Goal: Task Accomplishment & Management: Use online tool/utility

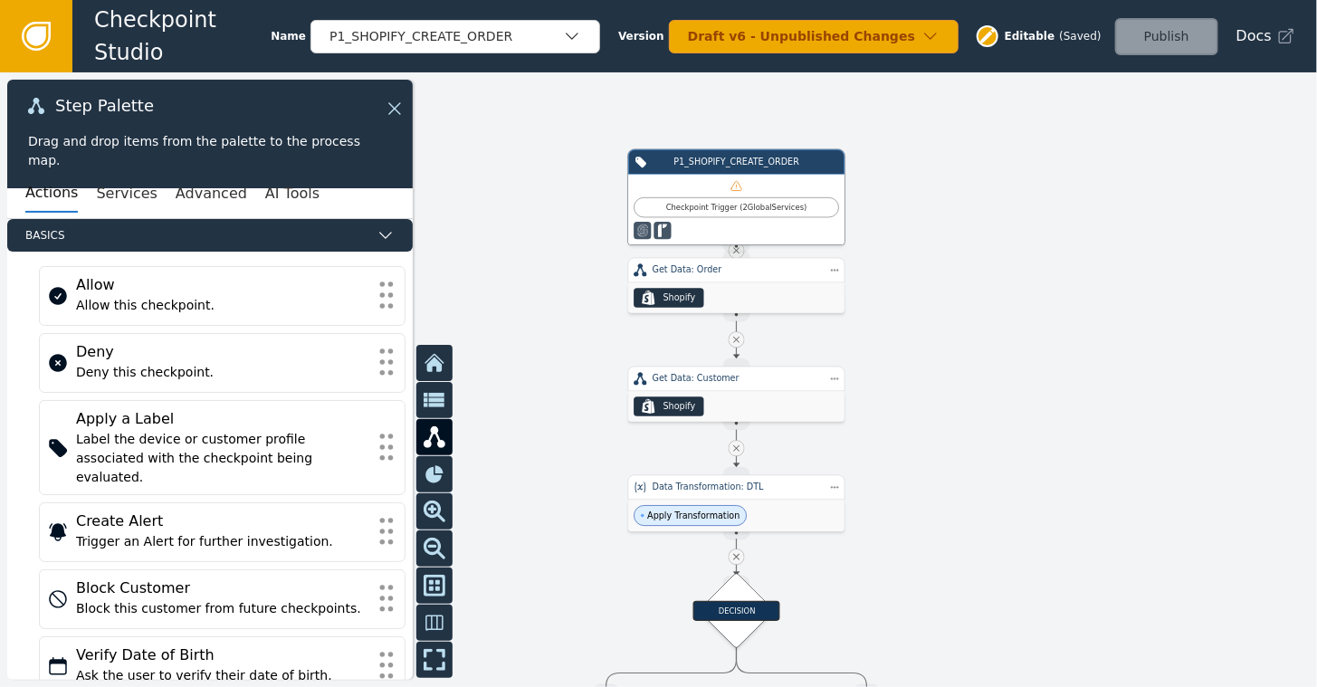
drag, startPoint x: 963, startPoint y: 197, endPoint x: 946, endPoint y: 238, distance: 43.9
click at [946, 238] on div at bounding box center [658, 379] width 1317 height 614
click at [751, 502] on div "Apply Transformation" at bounding box center [736, 515] width 216 height 32
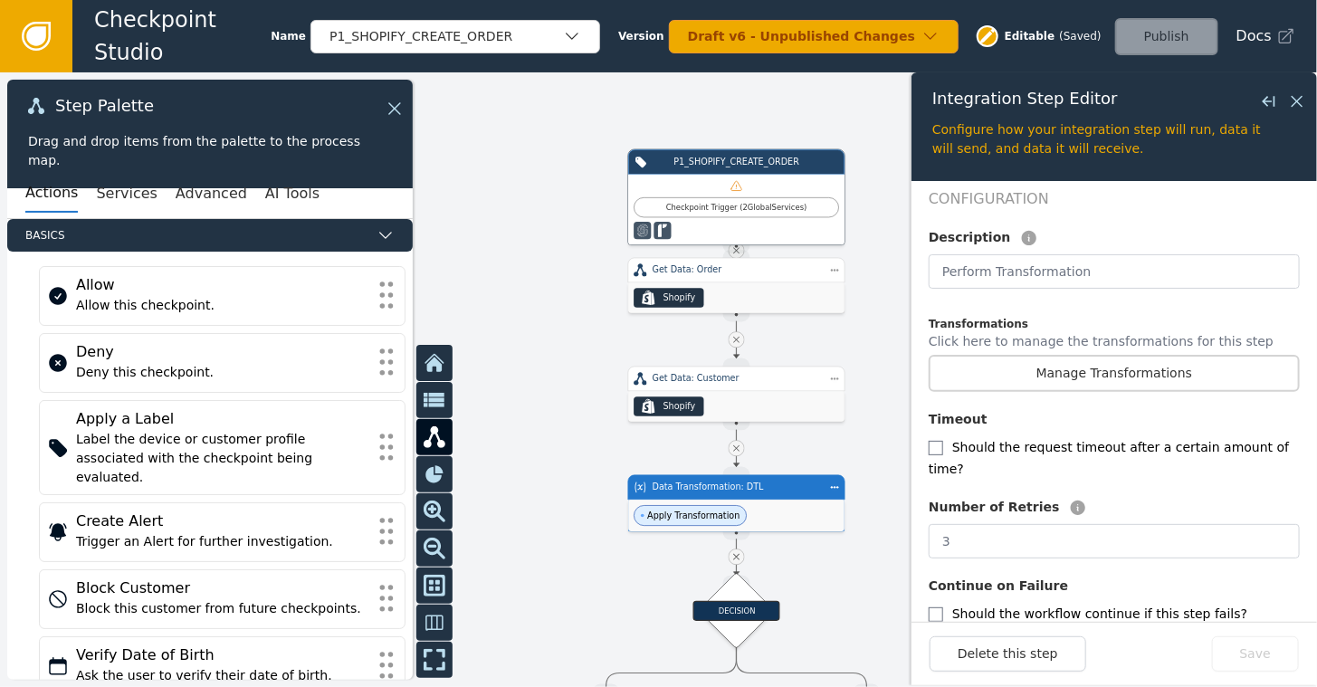
scroll to position [389, 0]
click at [1108, 354] on button "Manage Transformations" at bounding box center [1113, 372] width 371 height 37
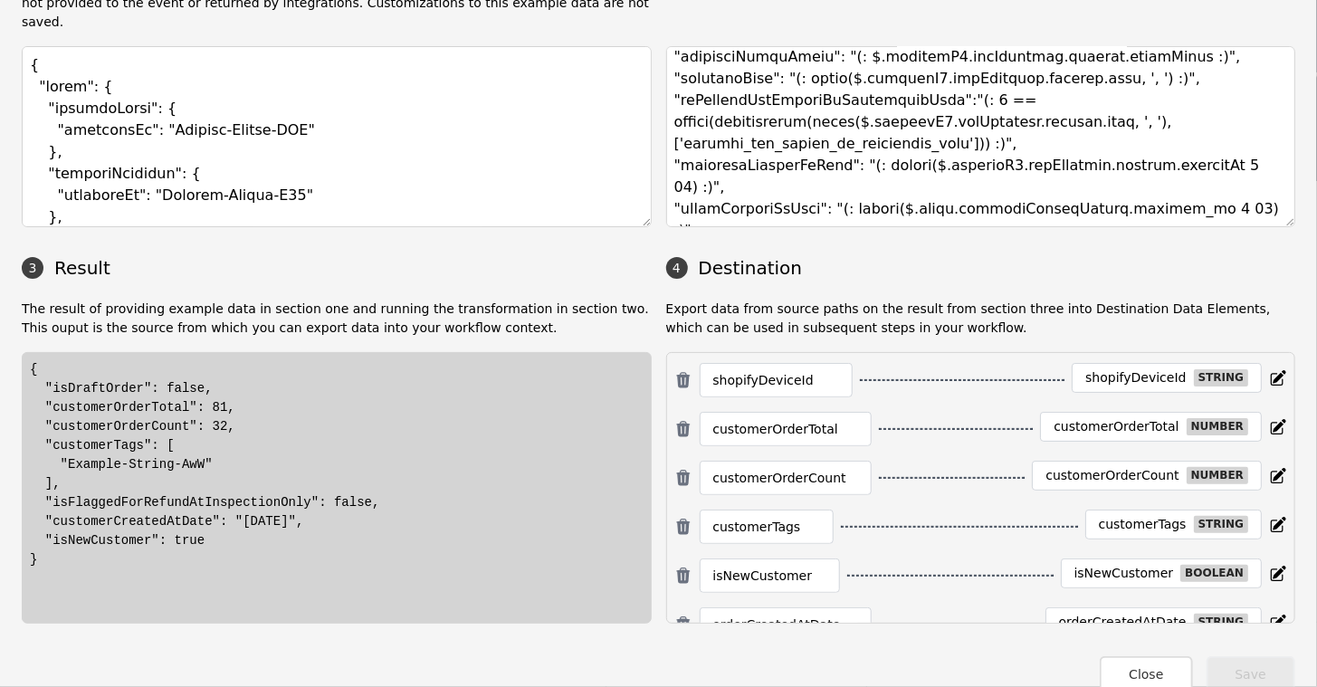
scroll to position [256, 0]
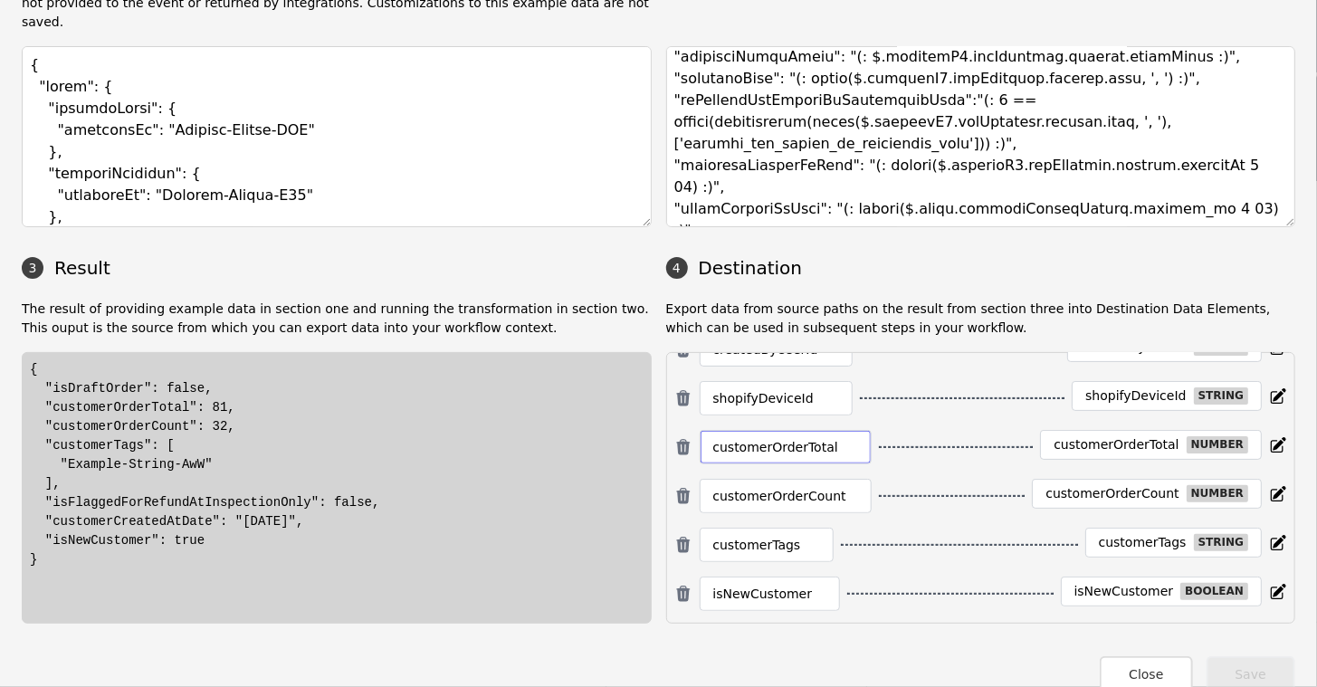
drag, startPoint x: 827, startPoint y: 432, endPoint x: 719, endPoint y: 442, distance: 108.1
click at [719, 442] on input "customerOrderTotal" at bounding box center [785, 447] width 145 height 22
click at [833, 485] on input "customerOrderCount" at bounding box center [785, 496] width 145 height 22
drag, startPoint x: 833, startPoint y: 483, endPoint x: 662, endPoint y: 493, distance: 171.3
click at [666, 495] on div "Setting up a Source Path currentOrderTotalPriceShopMoney currentOrderTotalPrice…" at bounding box center [981, 487] width 630 height 271
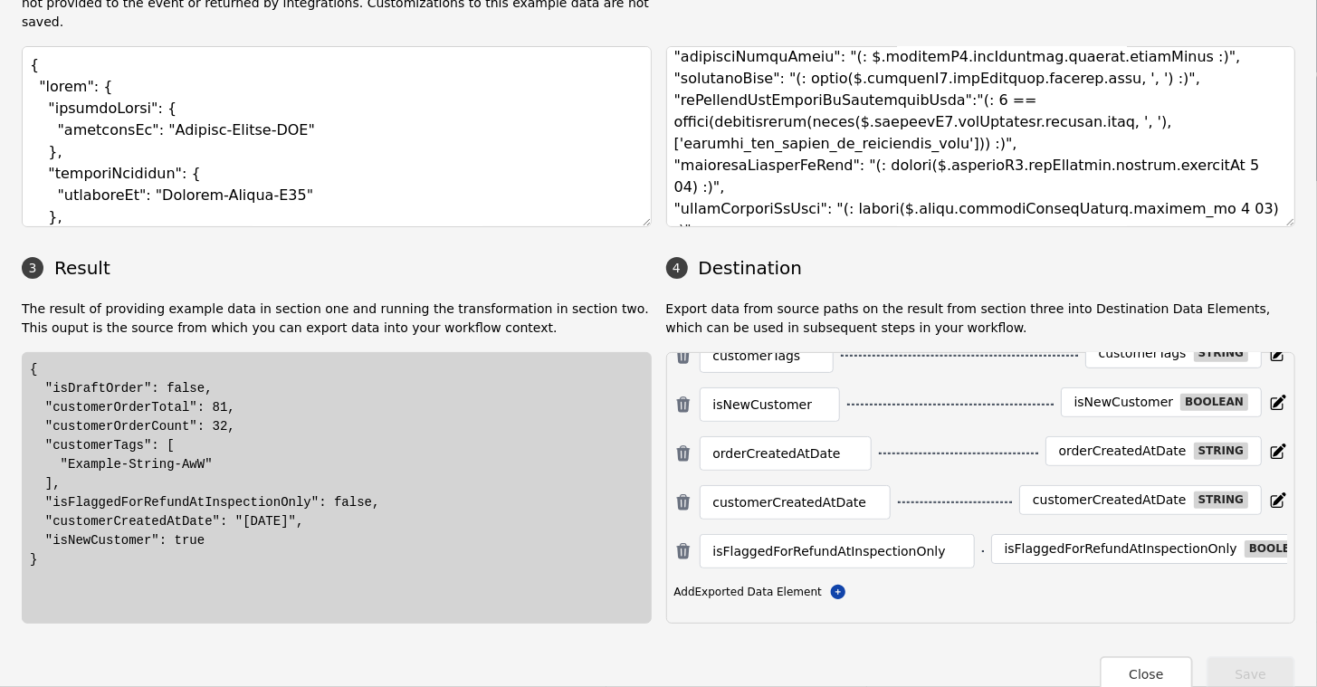
scroll to position [460, 0]
